Goal: Task Accomplishment & Management: Use online tool/utility

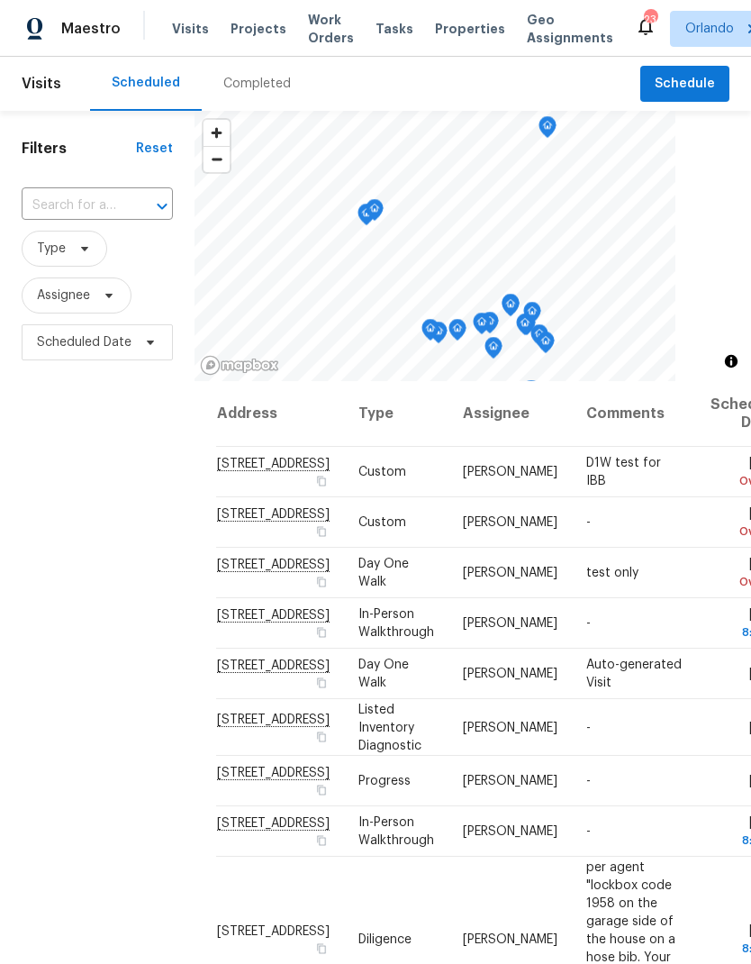
click at [249, 26] on span "Projects" at bounding box center [259, 29] width 56 height 18
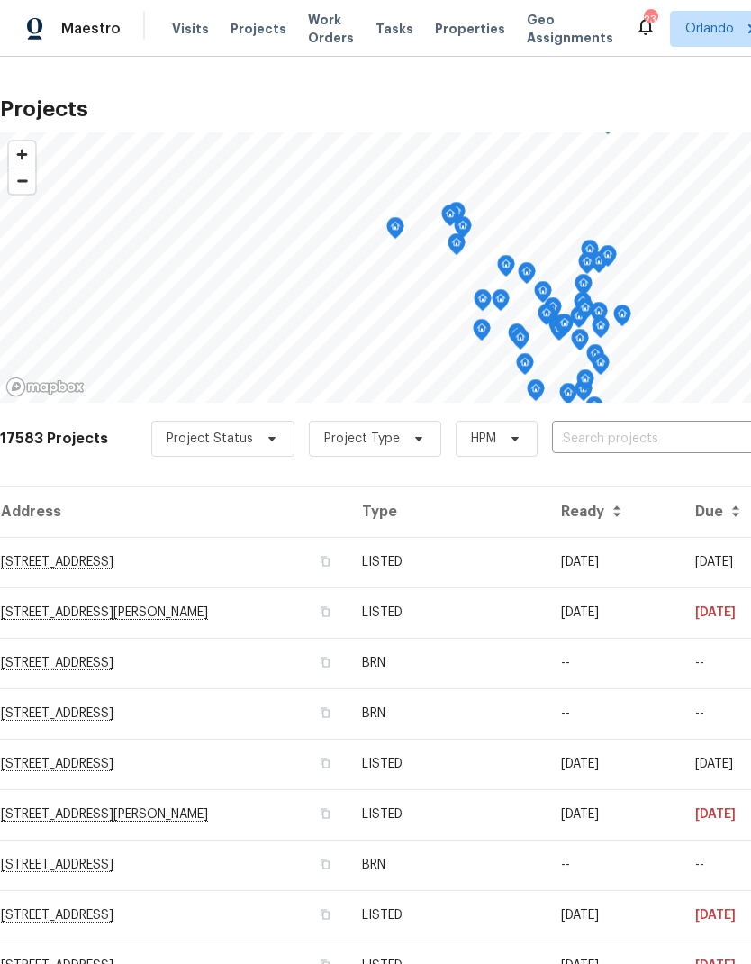
click at [617, 430] on input "text" at bounding box center [655, 439] width 206 height 28
type input "2587"
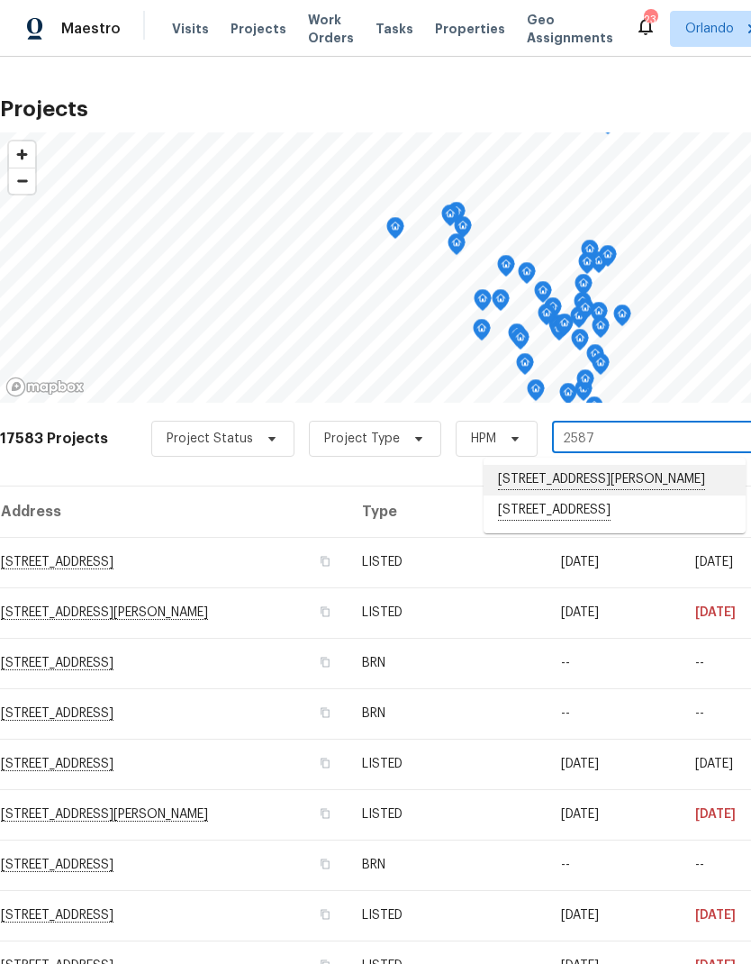
click at [634, 473] on li "2587 Isabela Ter, Kissimmee, FL 34743" at bounding box center [615, 480] width 262 height 31
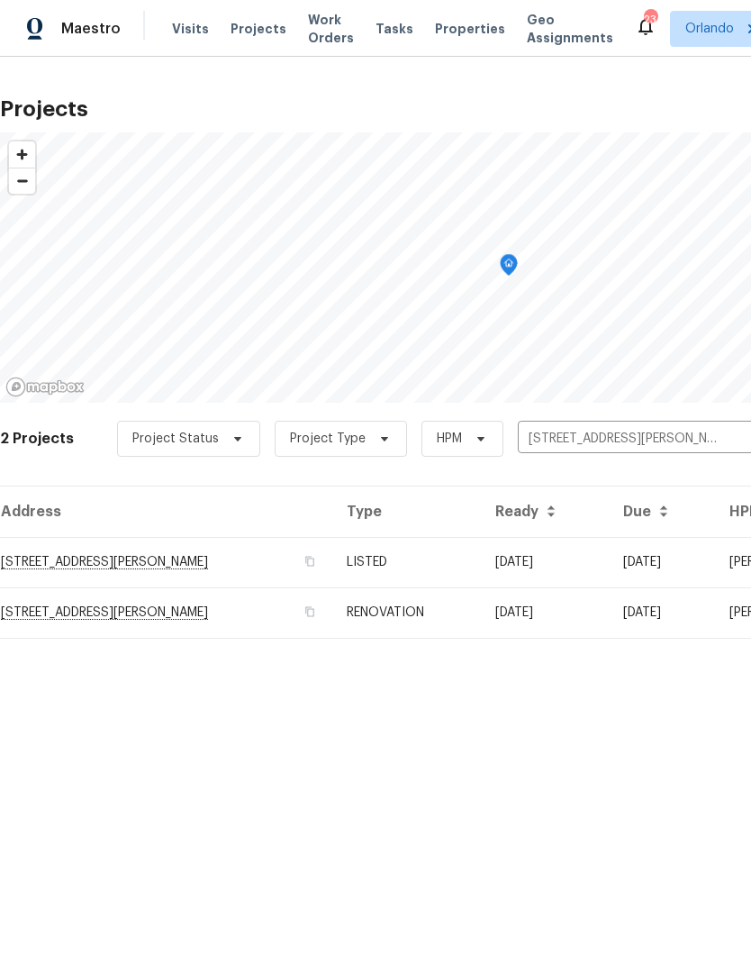
click at [513, 541] on td "07/09/25" at bounding box center [545, 562] width 128 height 50
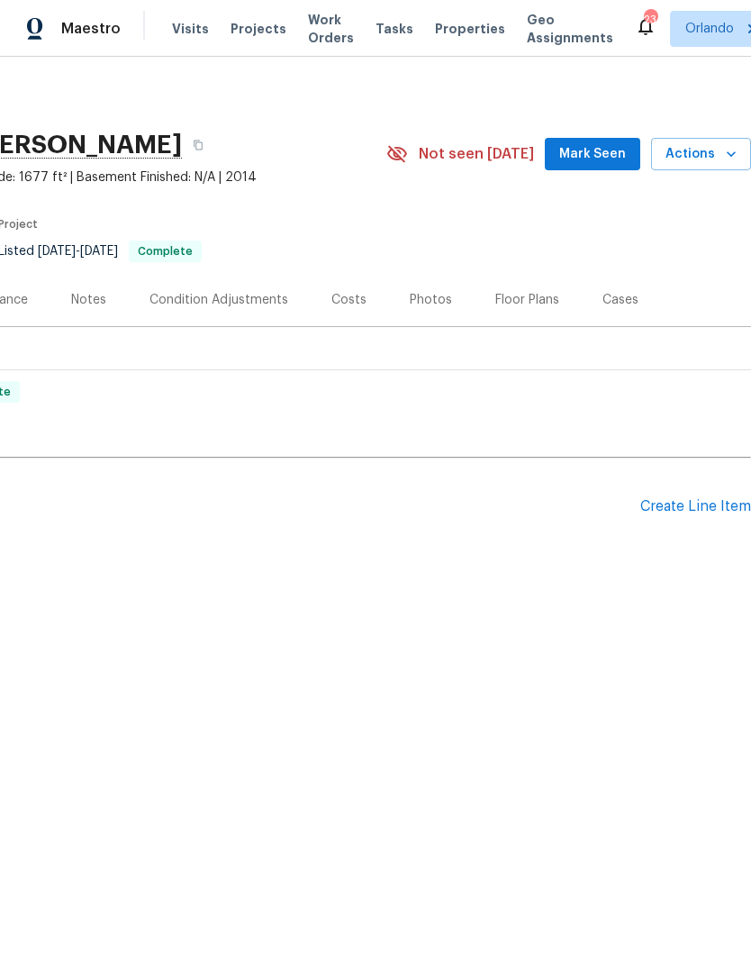
scroll to position [0, 267]
click at [730, 150] on icon "button" at bounding box center [731, 154] width 18 height 18
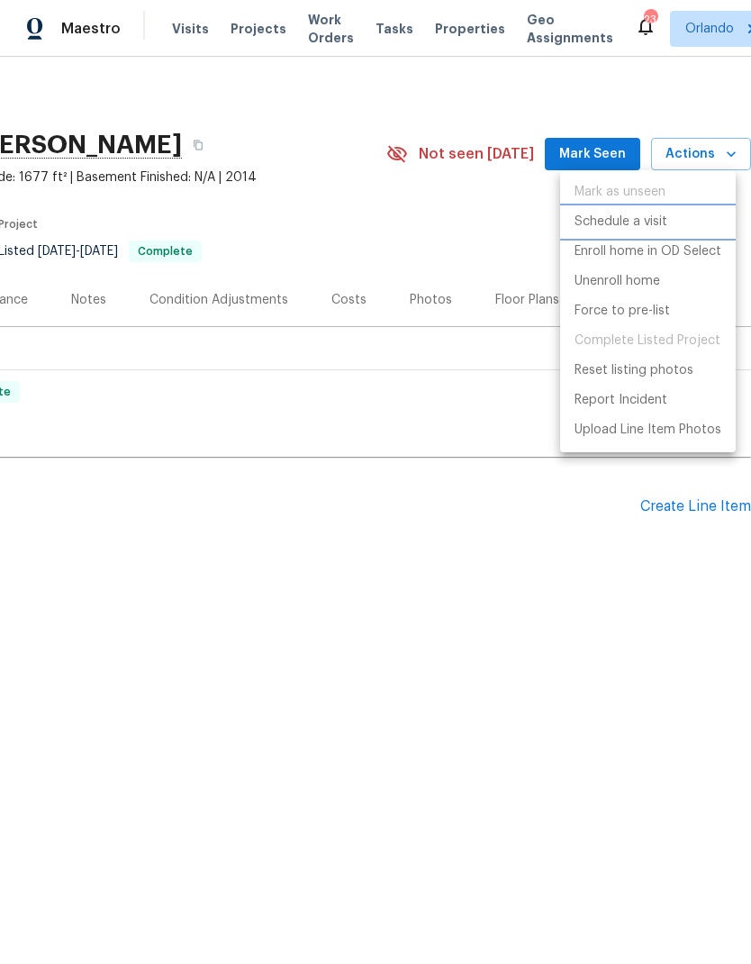
click at [643, 216] on p "Schedule a visit" at bounding box center [621, 222] width 93 height 19
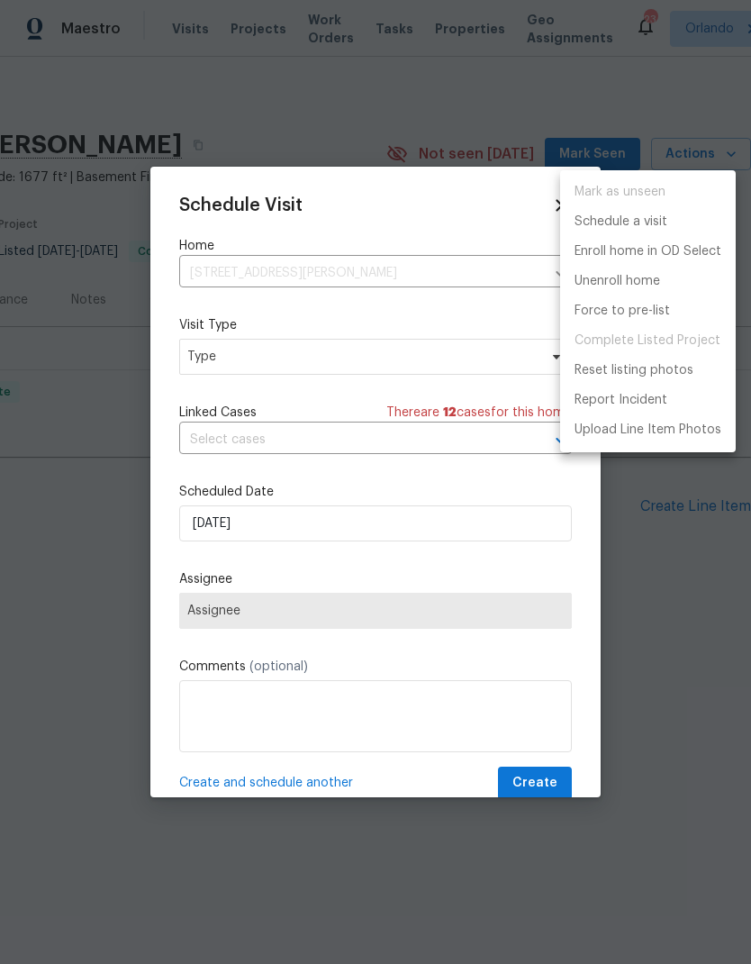
click at [449, 358] on div at bounding box center [375, 482] width 751 height 964
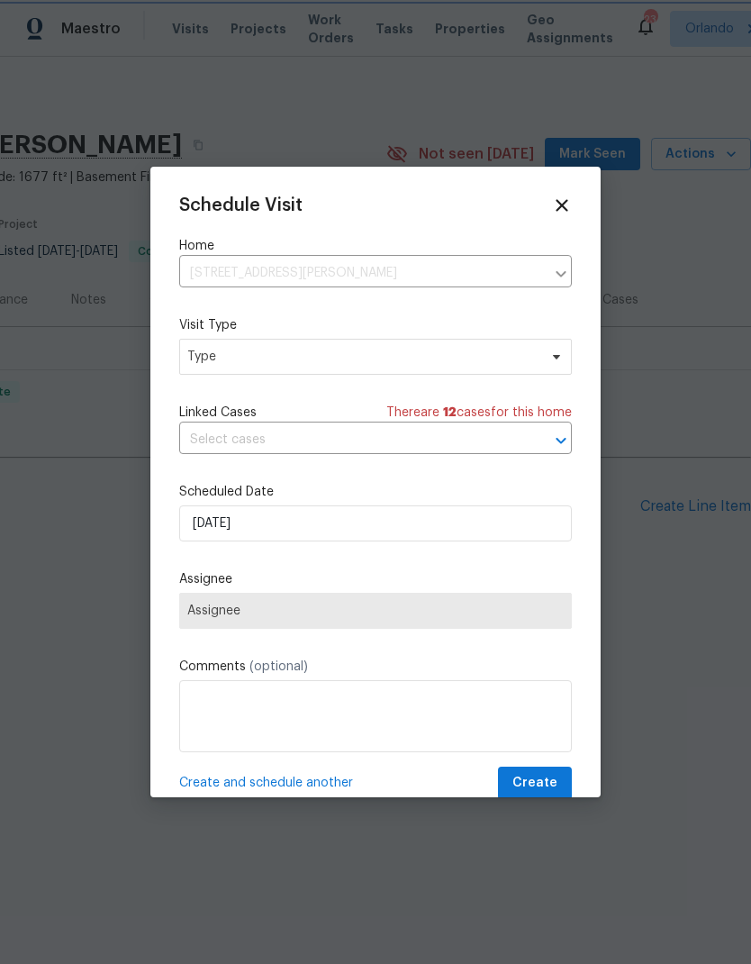
click at [448, 358] on div "Mark as unseen Schedule a visit Enroll home in OD Select Unenroll home Force to…" at bounding box center [375, 482] width 751 height 964
click at [528, 367] on span "Type" at bounding box center [375, 357] width 393 height 36
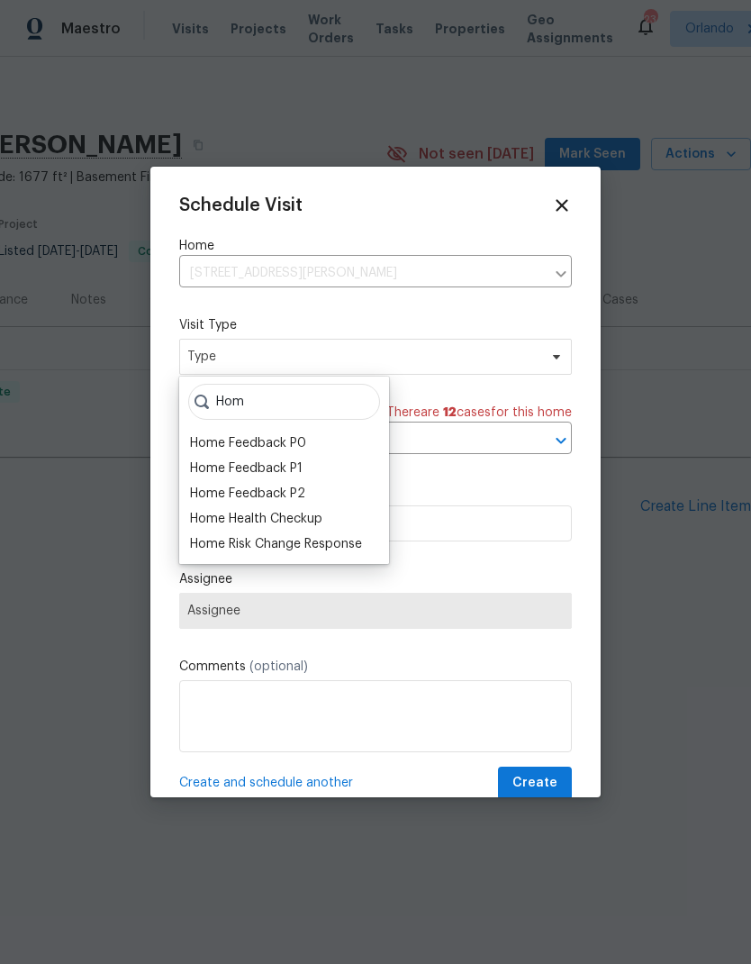
type input "Hom"
click at [314, 518] on div "Home Health Checkup" at bounding box center [256, 519] width 132 height 18
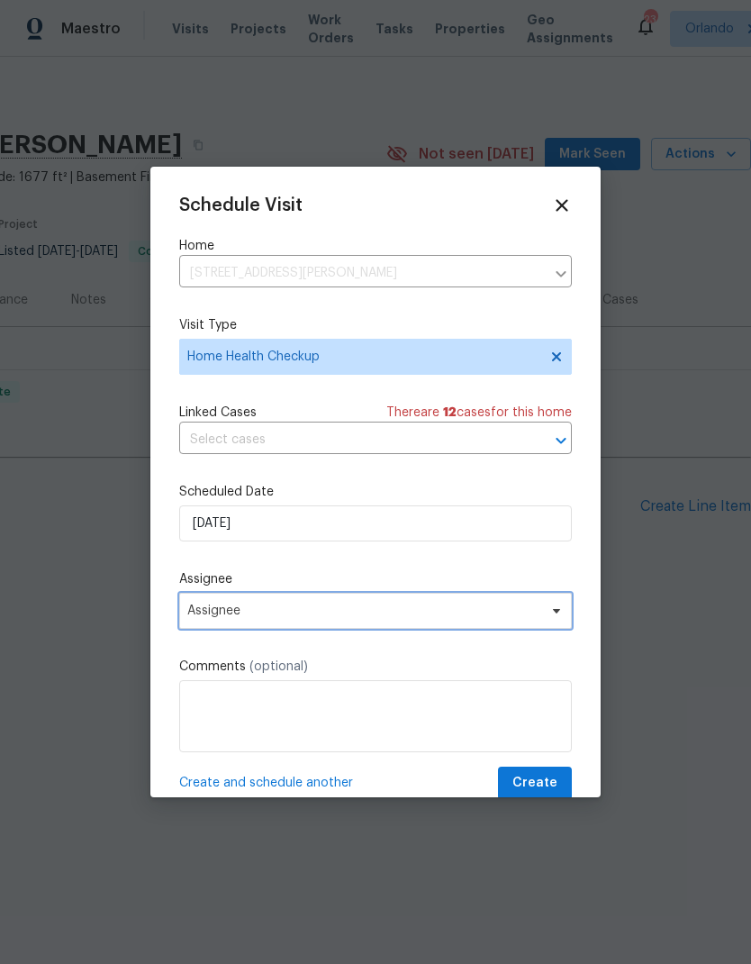
click at [528, 613] on span "Assignee" at bounding box center [363, 610] width 353 height 14
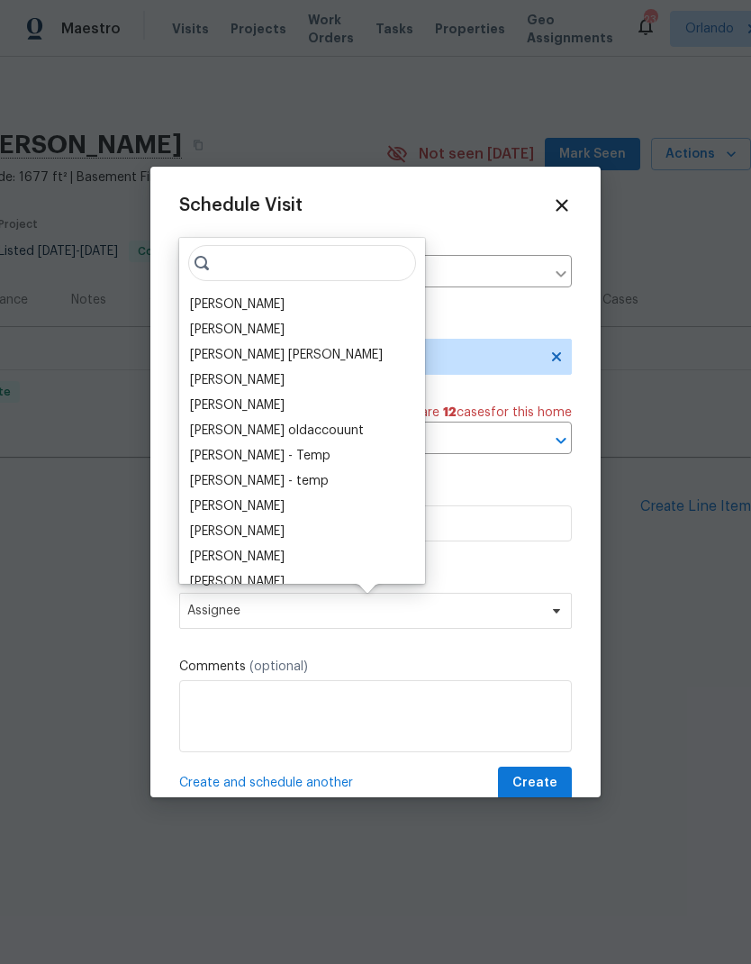
click at [273, 306] on div "[PERSON_NAME]" at bounding box center [237, 304] width 95 height 18
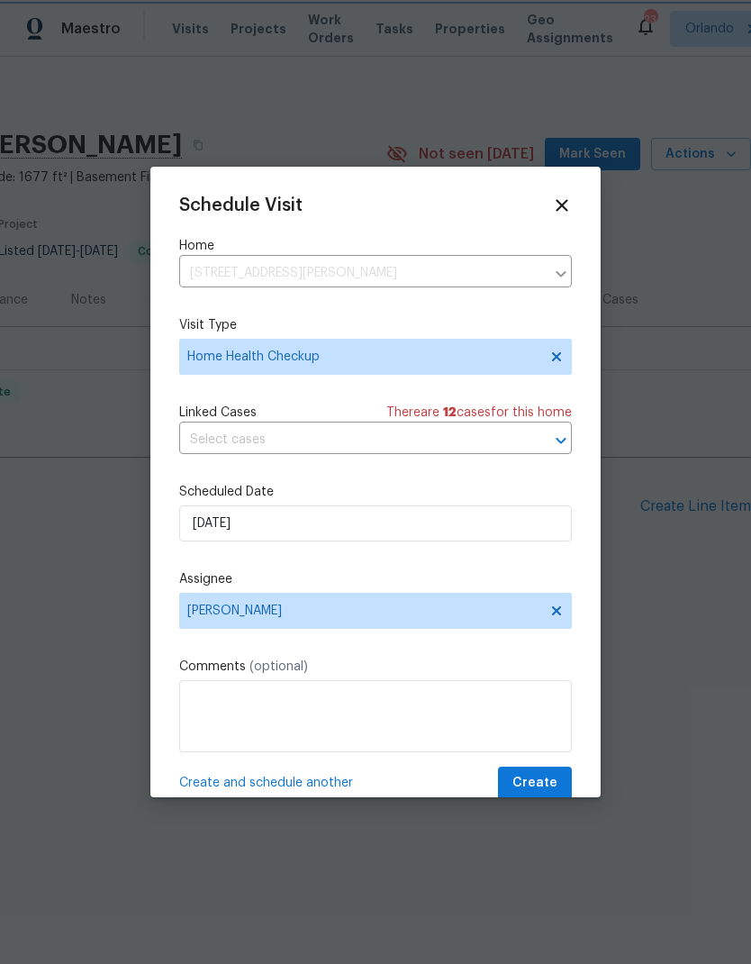
scroll to position [0, 0]
click at [554, 775] on button "Create" at bounding box center [535, 782] width 74 height 33
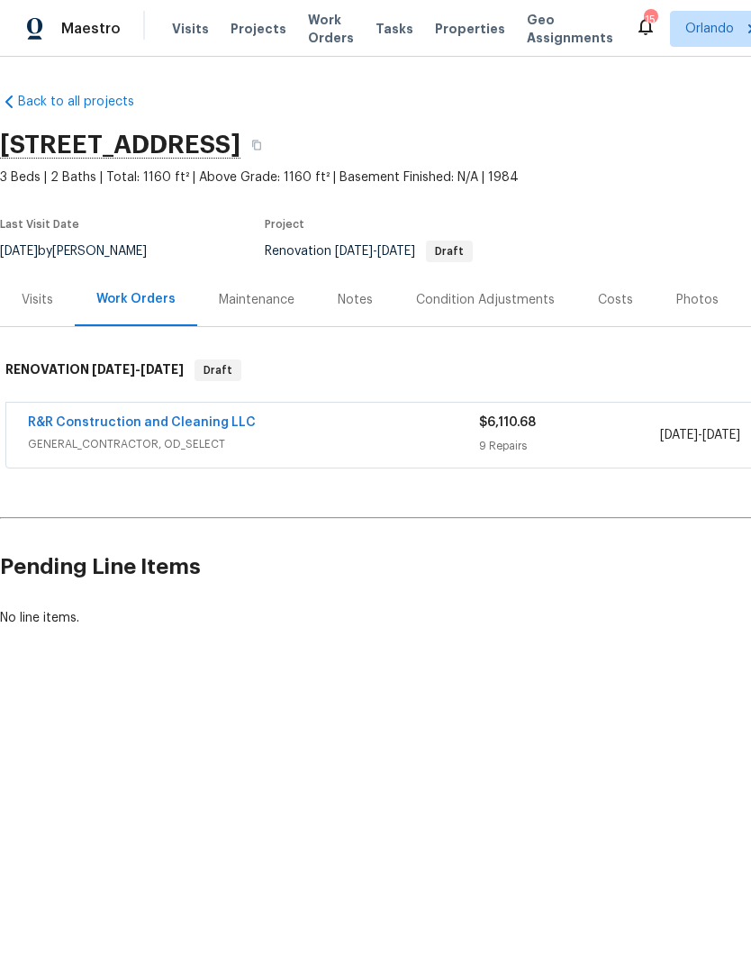
scroll to position [0, 267]
